Goal: Task Accomplishment & Management: Use online tool/utility

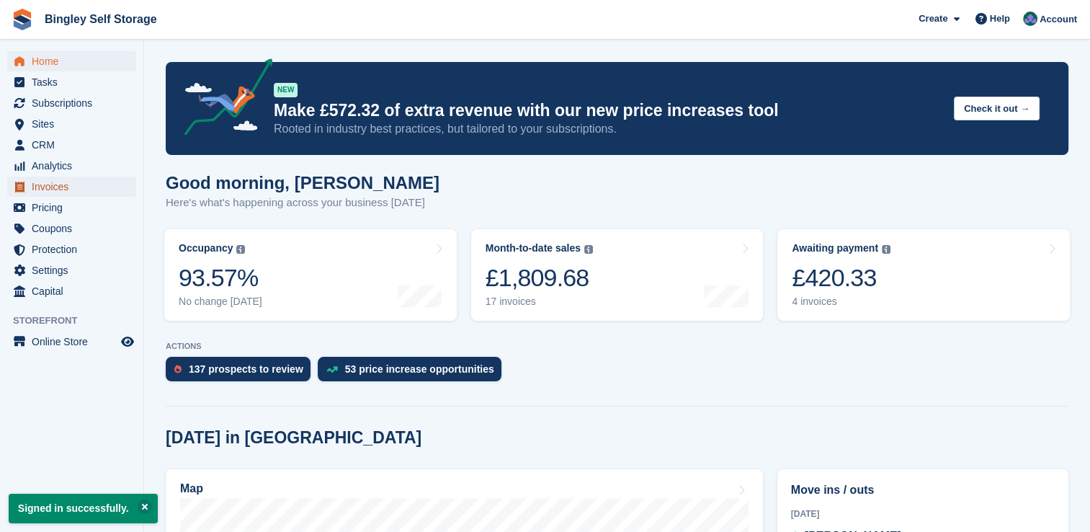
click at [56, 187] on span "Invoices" at bounding box center [75, 187] width 86 height 20
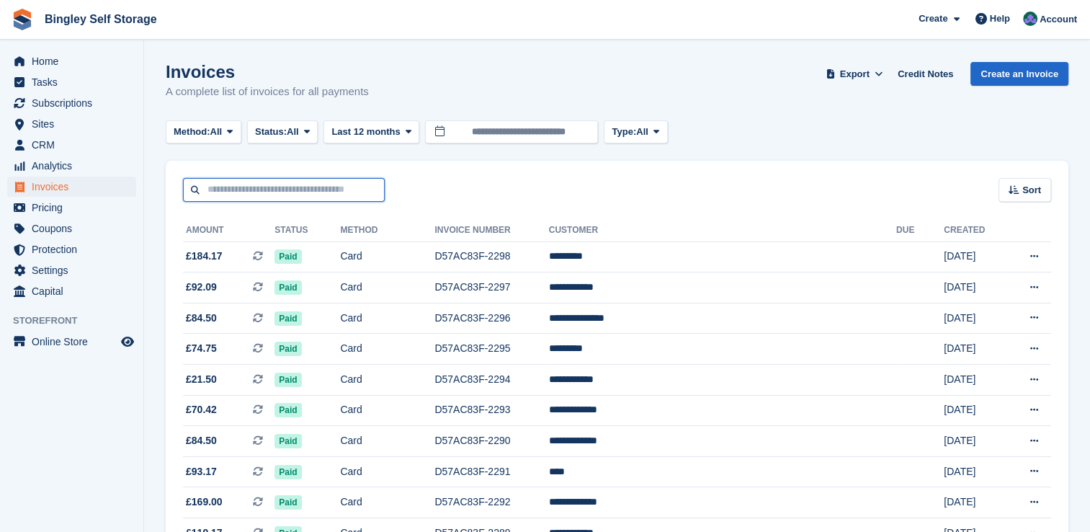
click at [293, 187] on input "text" at bounding box center [284, 190] width 202 height 24
type input "****"
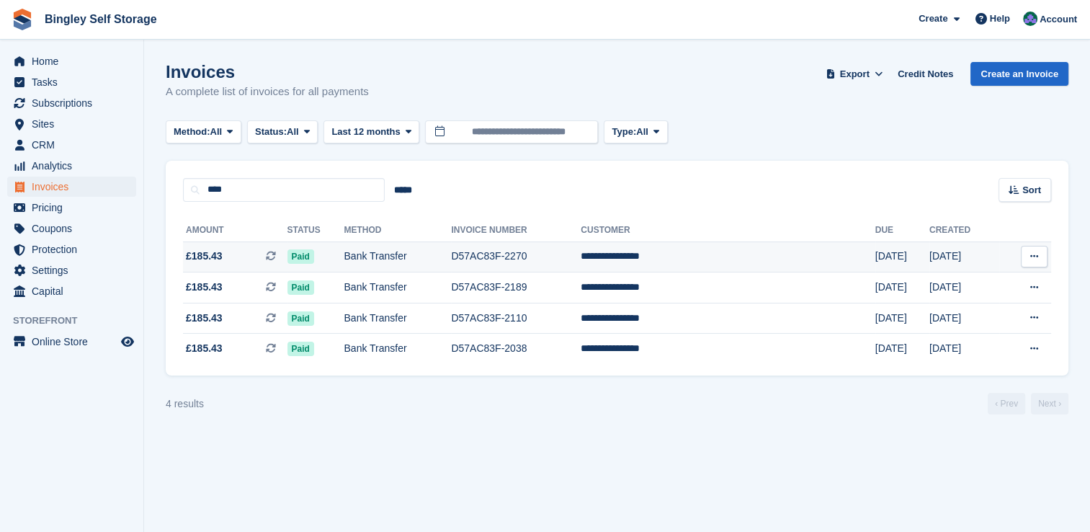
click at [525, 262] on td "D57AC83F-2270" at bounding box center [516, 256] width 130 height 31
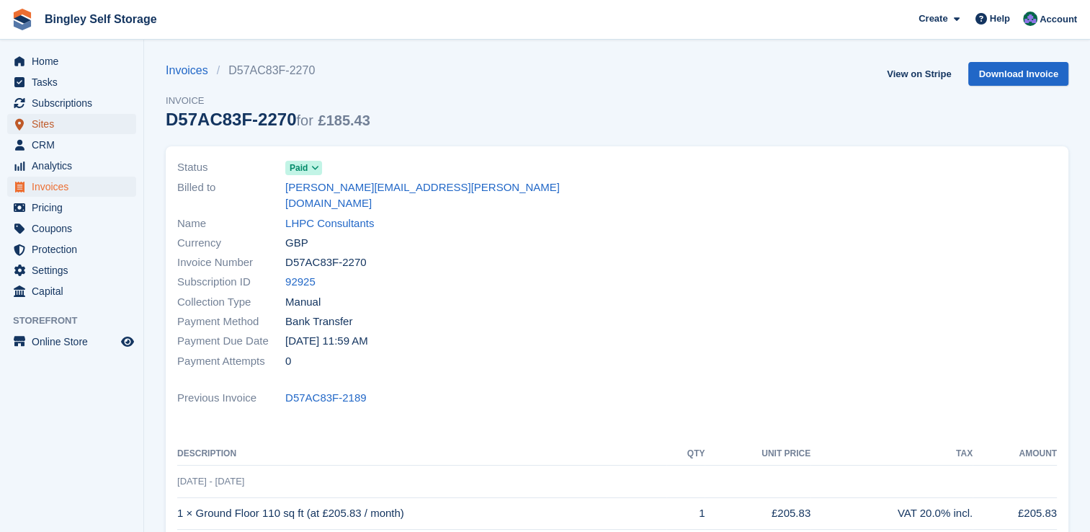
click at [43, 125] on span "Sites" at bounding box center [75, 124] width 86 height 20
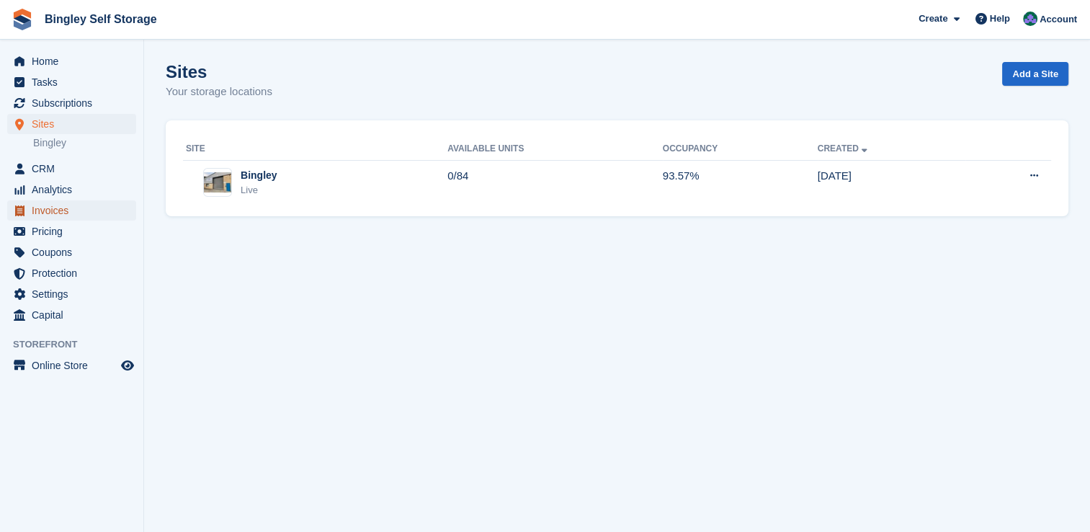
click at [55, 211] on span "Invoices" at bounding box center [75, 210] width 86 height 20
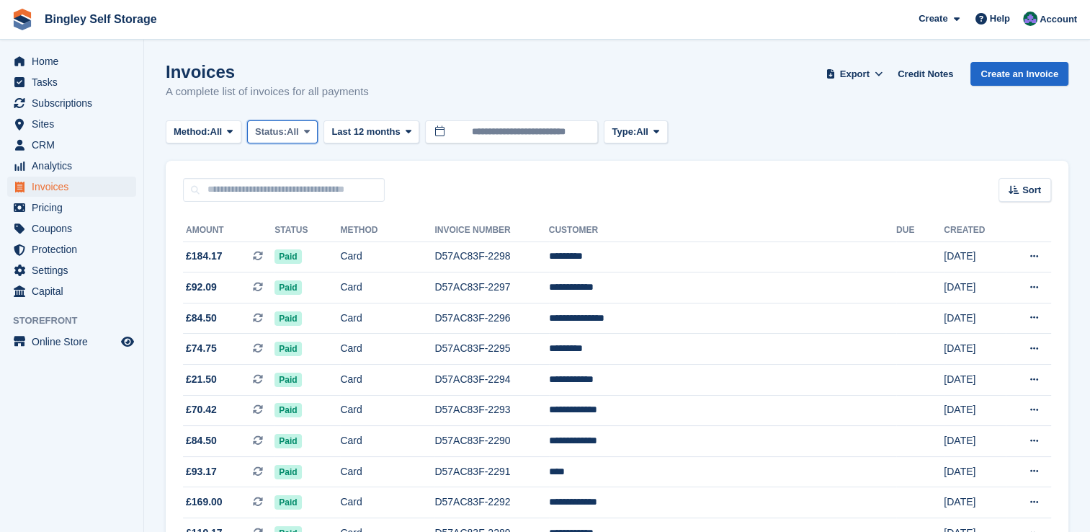
click at [287, 134] on span "Status:" at bounding box center [271, 132] width 32 height 14
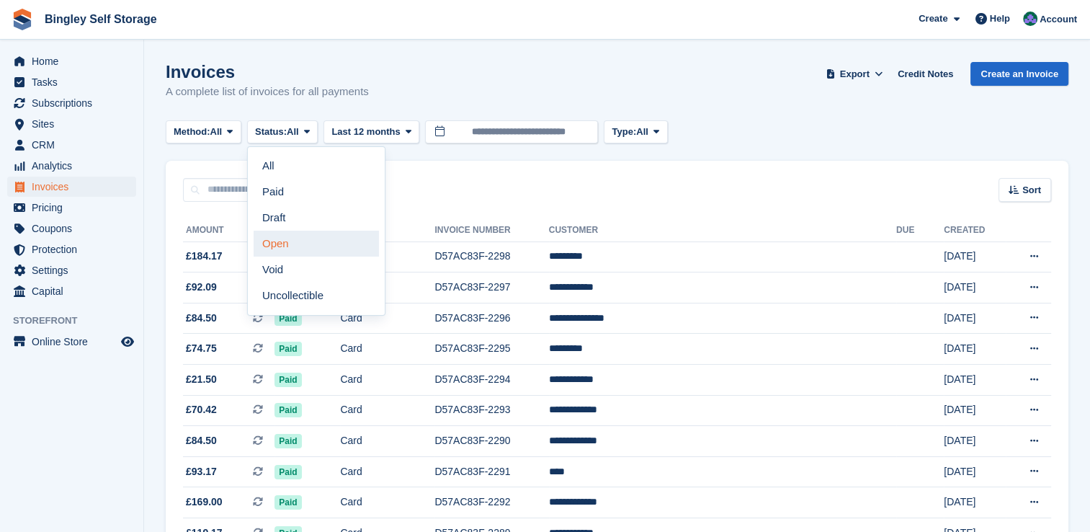
click at [290, 239] on link "Open" at bounding box center [316, 244] width 125 height 26
